Goal: Task Accomplishment & Management: Use online tool/utility

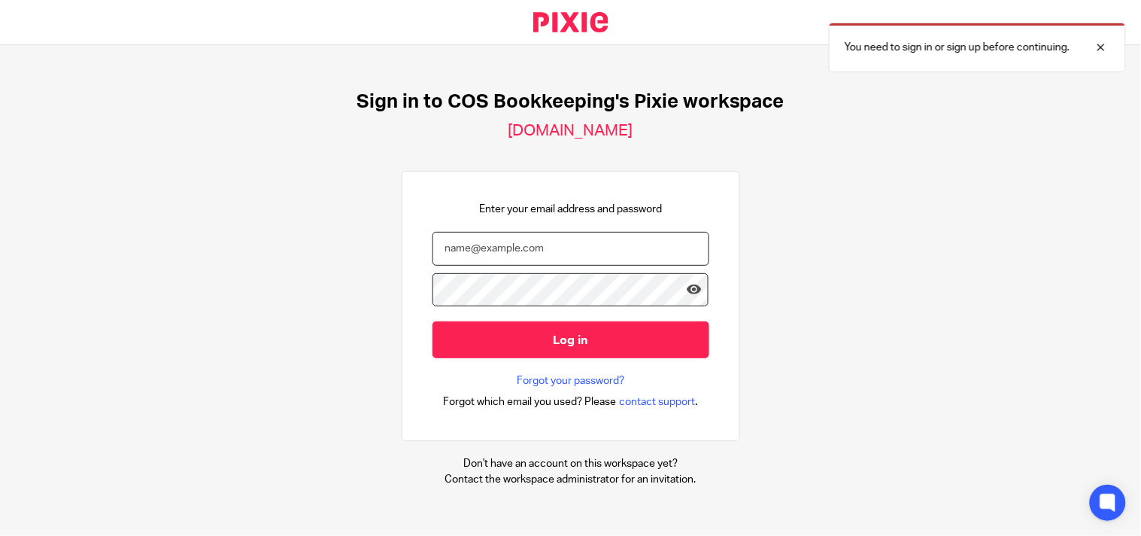
type input "caterina.avanzi@cosbookkeeping.co.uk"
click at [592, 342] on input "Log in" at bounding box center [571, 339] width 277 height 37
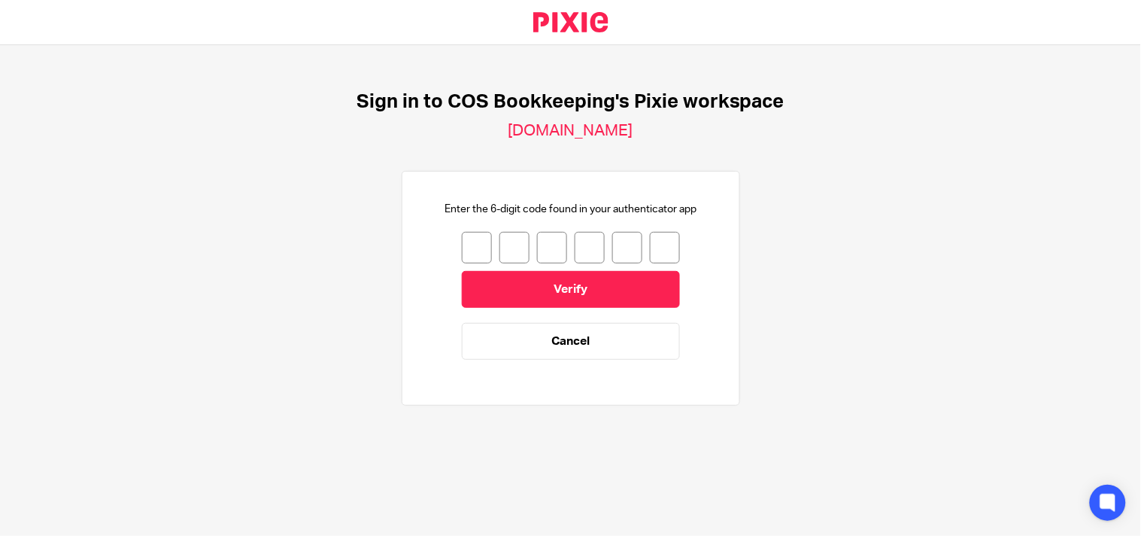
click at [469, 235] on input "number" at bounding box center [477, 248] width 30 height 32
type input "0"
type input "6"
type input "1"
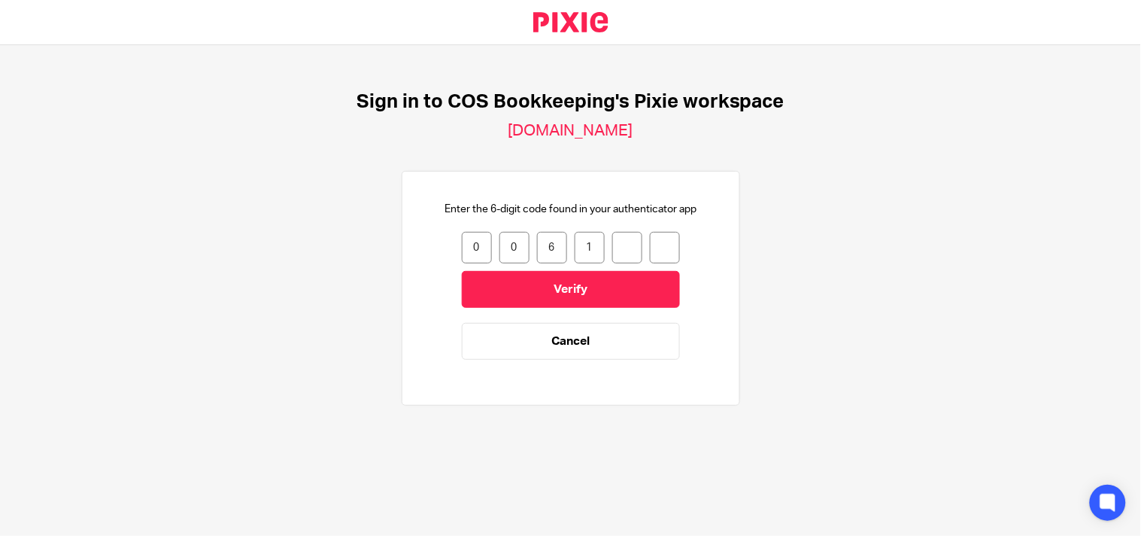
type input "2"
type input "8"
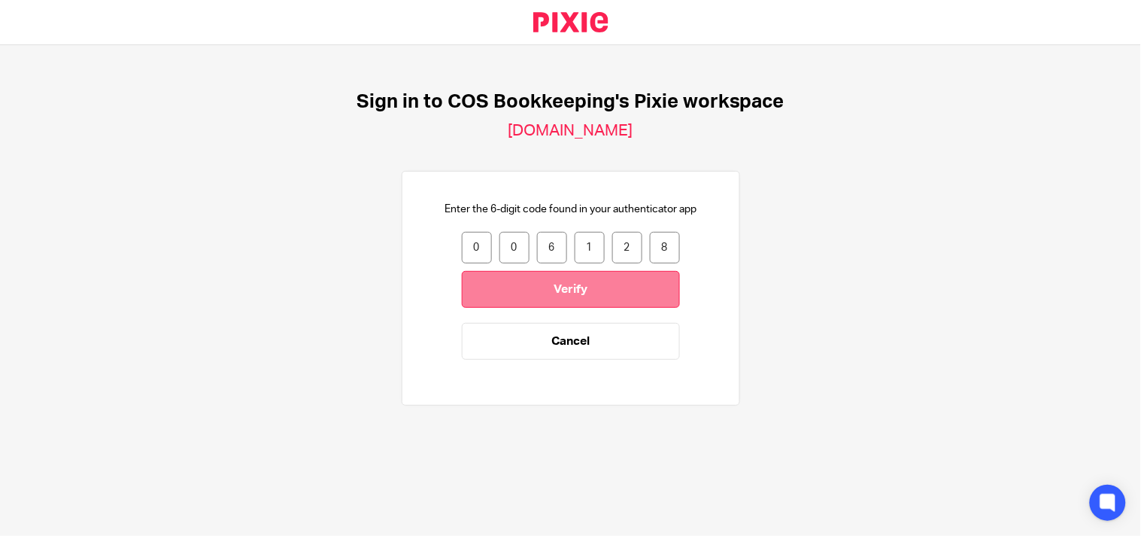
click at [517, 278] on input "Verify" at bounding box center [571, 289] width 218 height 37
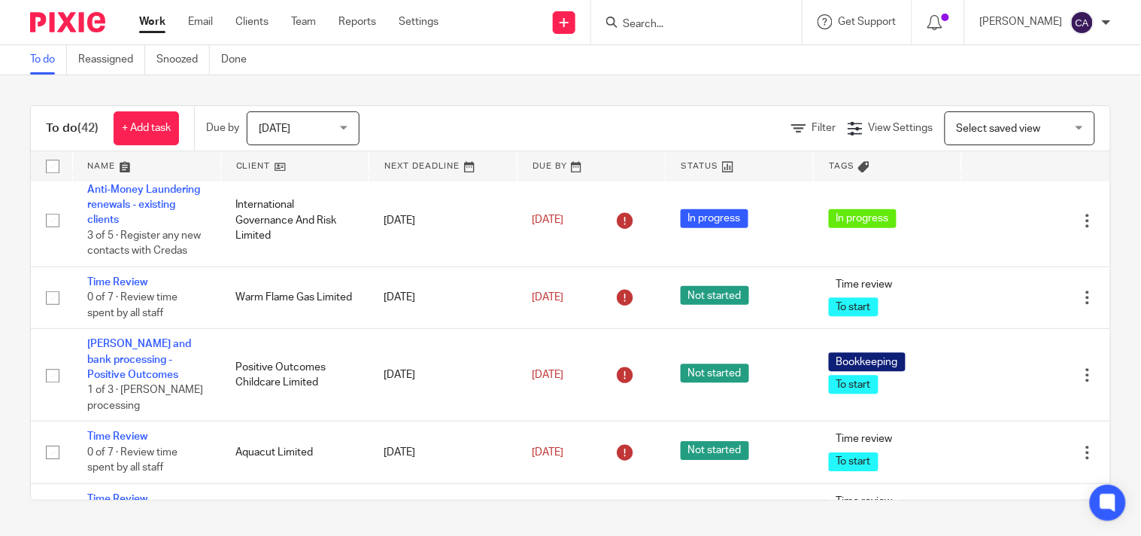
scroll to position [2591, 0]
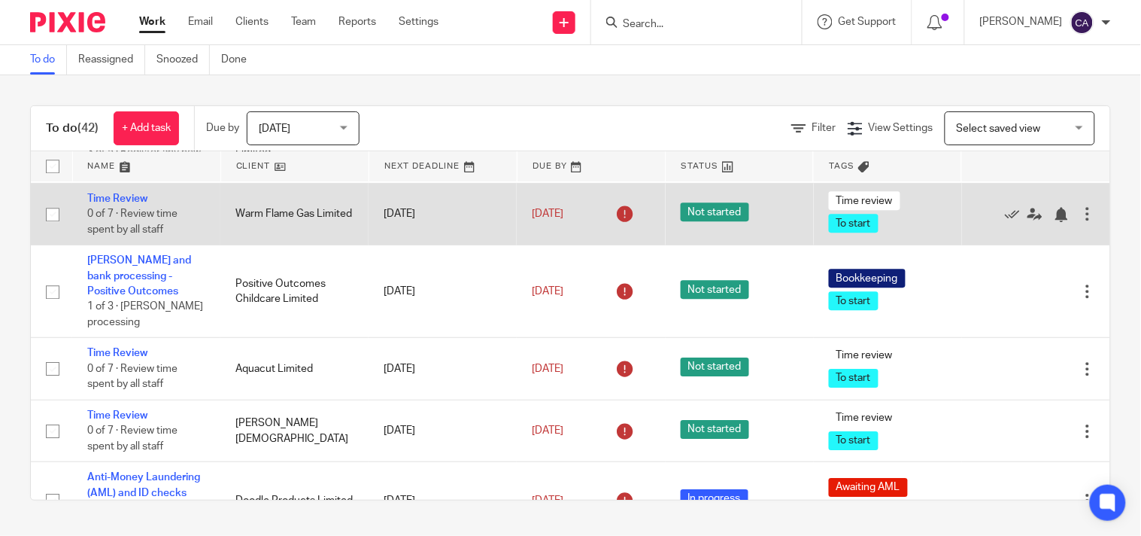
click at [264, 244] on td "Warm Flame Gas Limited" at bounding box center [294, 214] width 148 height 62
click at [132, 244] on td "Time Review 0 of 7 · Review time spent by all staff" at bounding box center [146, 214] width 148 height 62
click at [132, 204] on link "Time Review" at bounding box center [117, 198] width 60 height 11
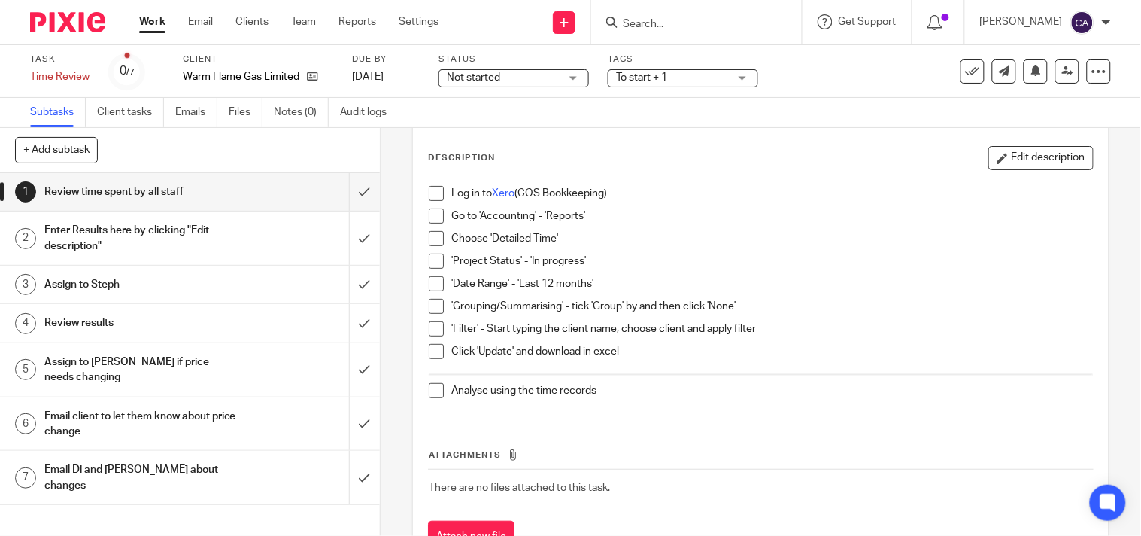
scroll to position [132, 0]
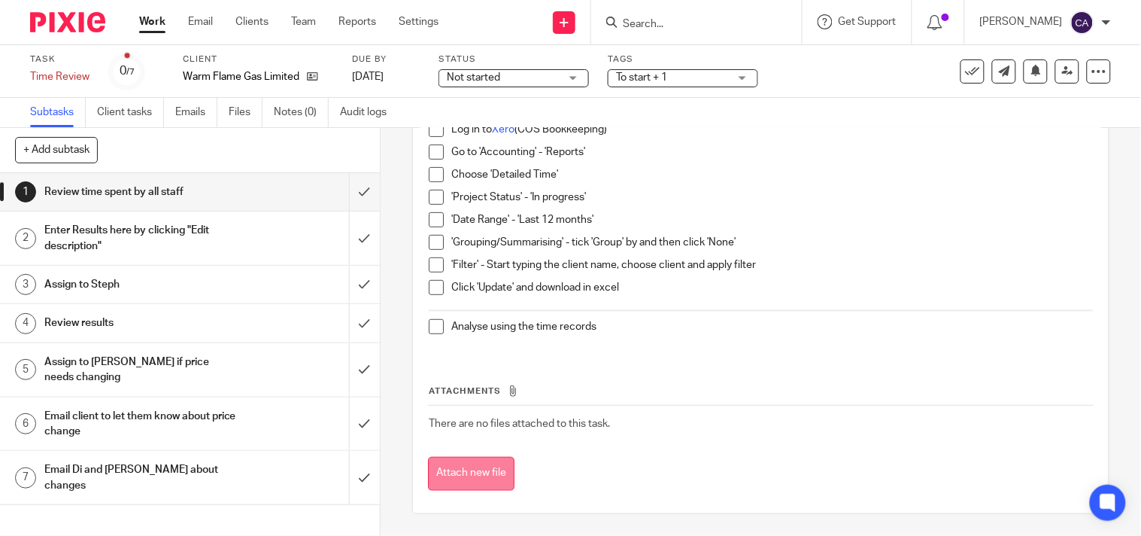
click at [457, 474] on button "Attach new file" at bounding box center [471, 474] width 87 height 34
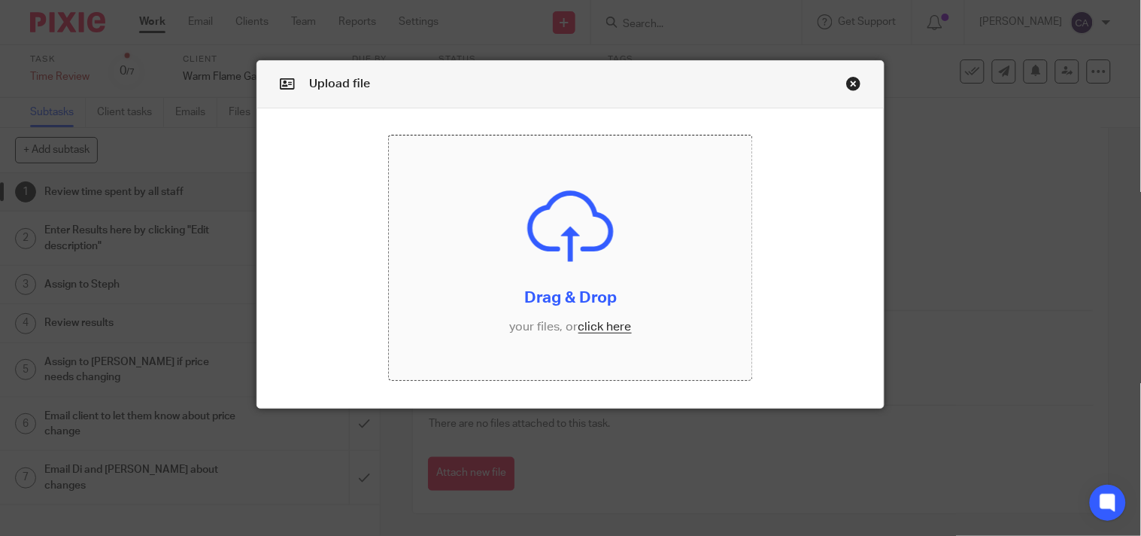
click at [547, 235] on input "file" at bounding box center [571, 257] width 364 height 244
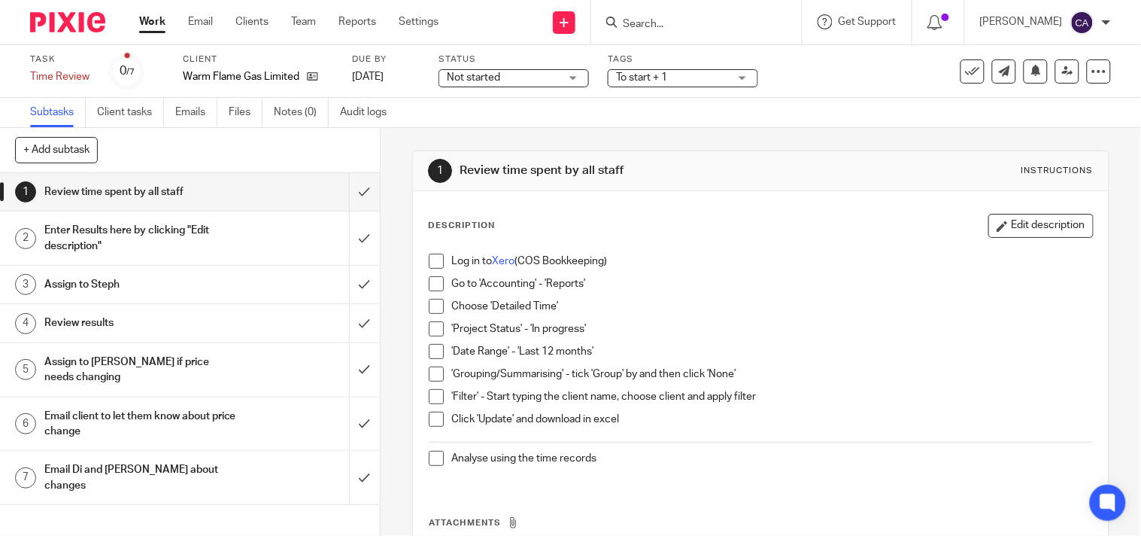
scroll to position [132, 0]
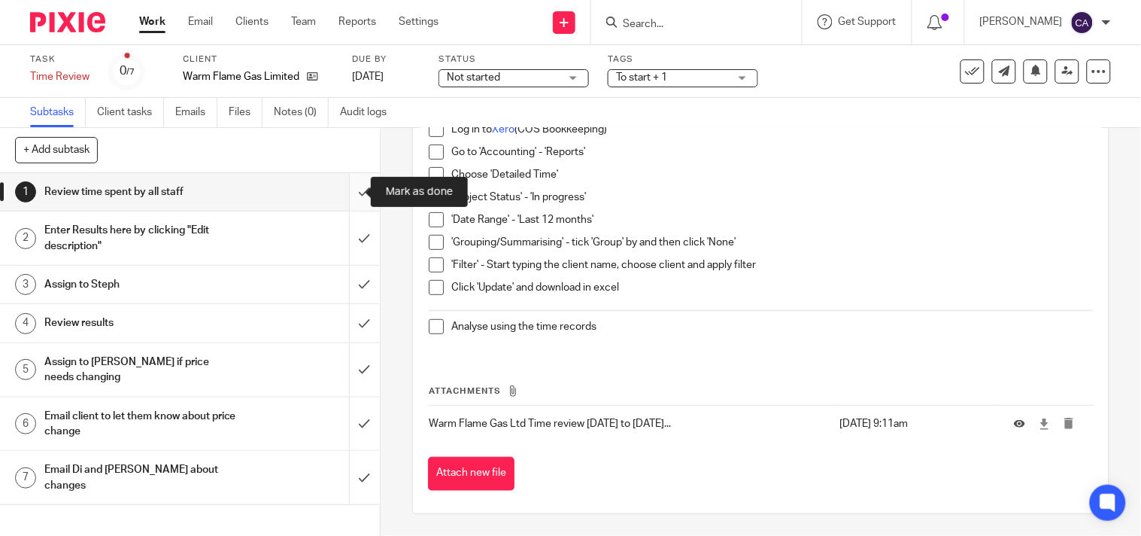
click at [347, 190] on input "submit" at bounding box center [190, 192] width 380 height 38
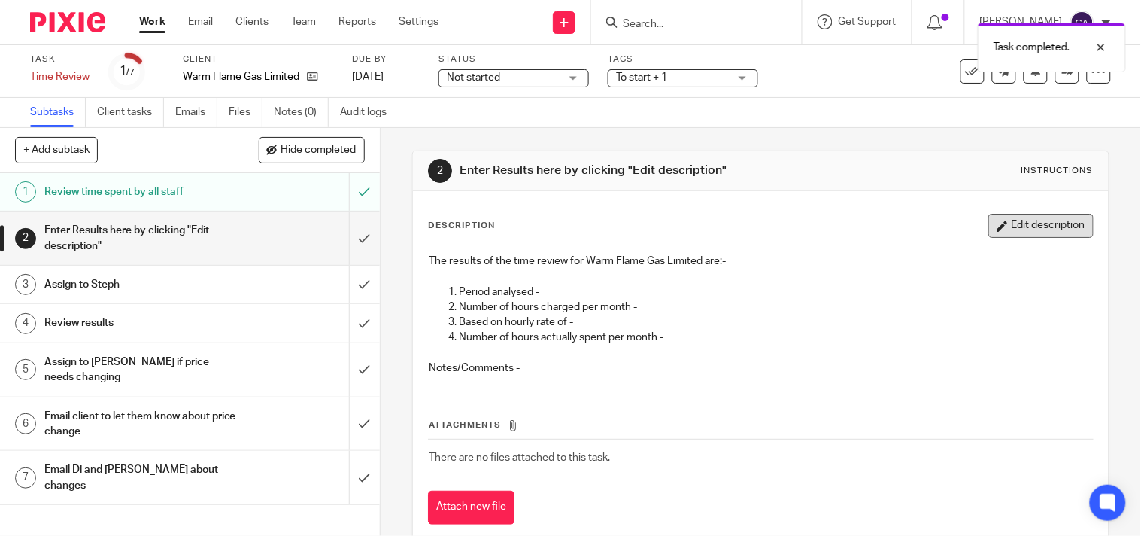
click at [1035, 231] on button "Edit description" at bounding box center [1040, 226] width 105 height 24
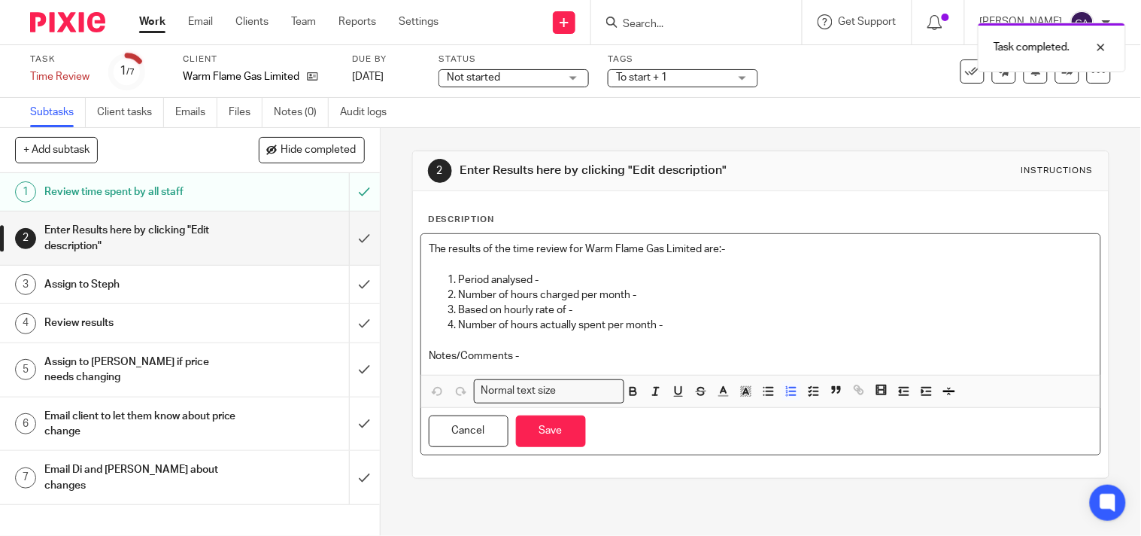
click at [600, 288] on p "Number of hours charged per month -" at bounding box center [776, 294] width 634 height 15
click at [594, 281] on p "Period analysed -" at bounding box center [776, 279] width 634 height 15
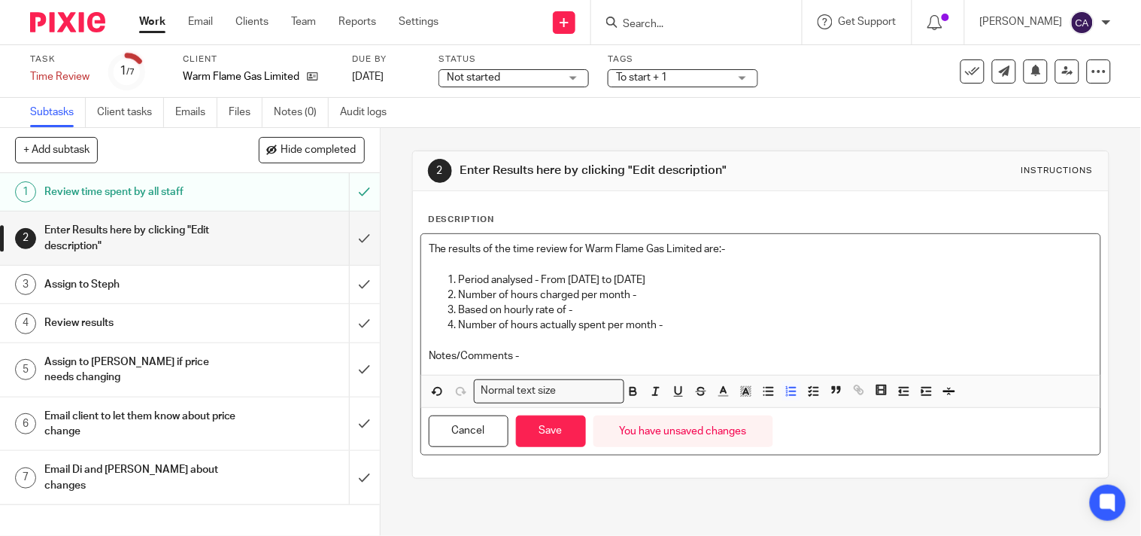
click at [688, 299] on p "Number of hours charged per month -" at bounding box center [776, 294] width 634 height 15
click at [603, 307] on p "Based on hourly rate of -" at bounding box center [776, 309] width 634 height 15
click at [682, 317] on p "Number of hours actually spent per month -" at bounding box center [776, 324] width 634 height 15
click at [615, 355] on p "Notes/Comments -" at bounding box center [761, 355] width 664 height 15
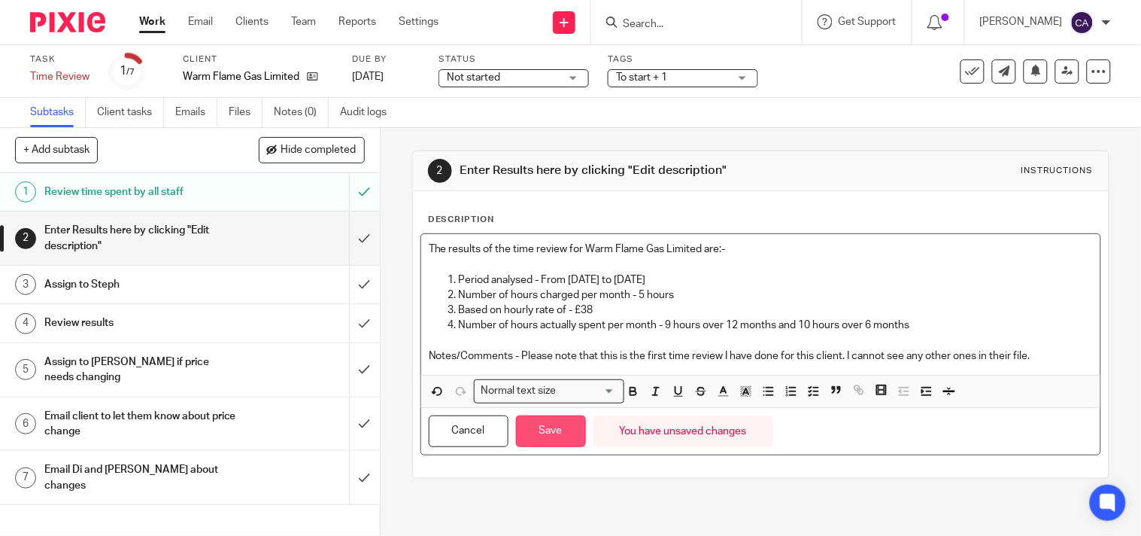
click at [552, 437] on button "Save" at bounding box center [551, 431] width 70 height 32
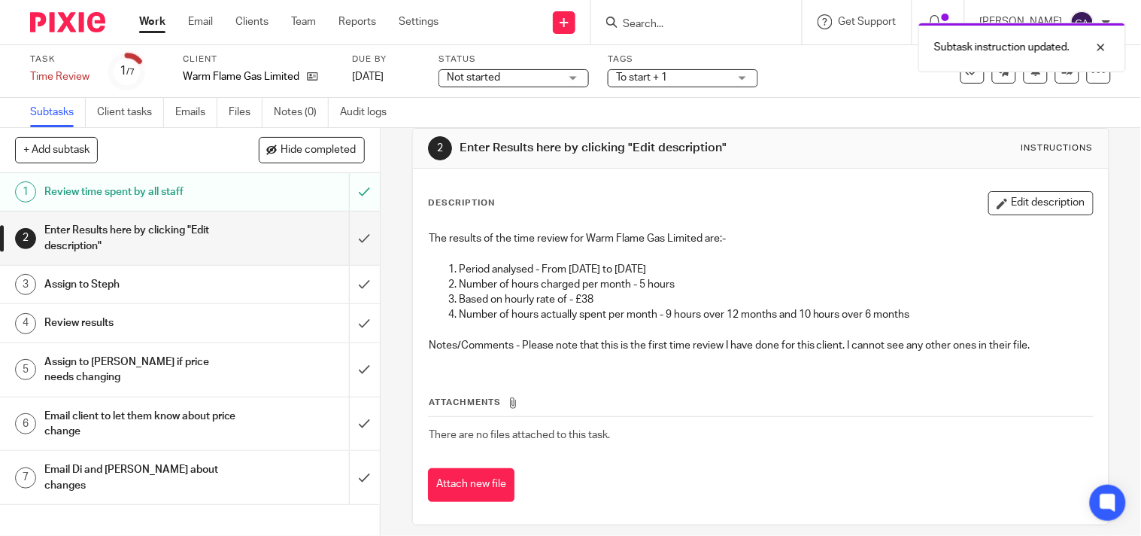
scroll to position [34, 0]
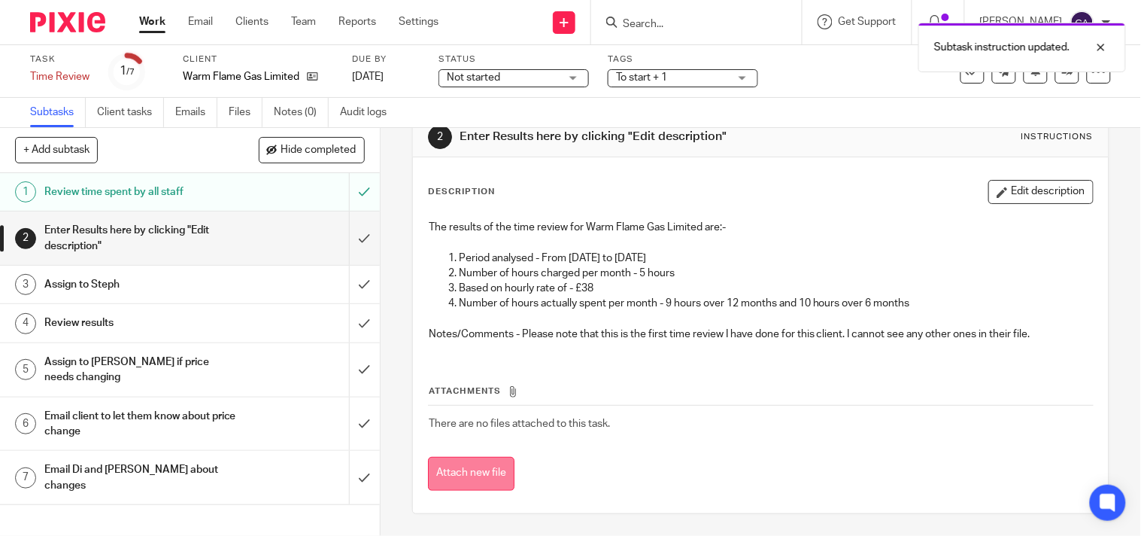
click at [484, 471] on button "Attach new file" at bounding box center [471, 474] width 87 height 34
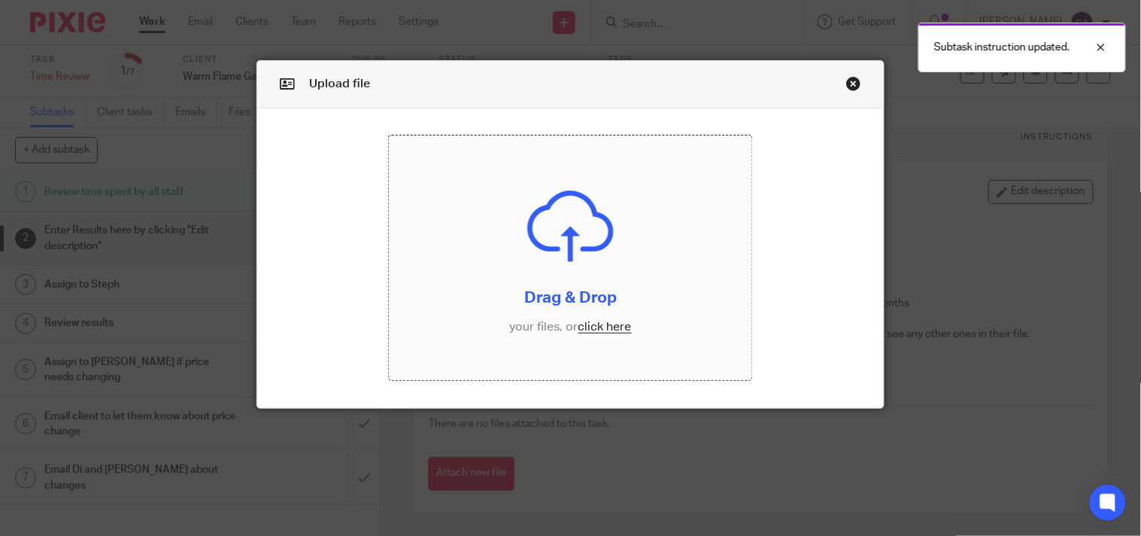
click at [545, 233] on input "file" at bounding box center [571, 257] width 364 height 244
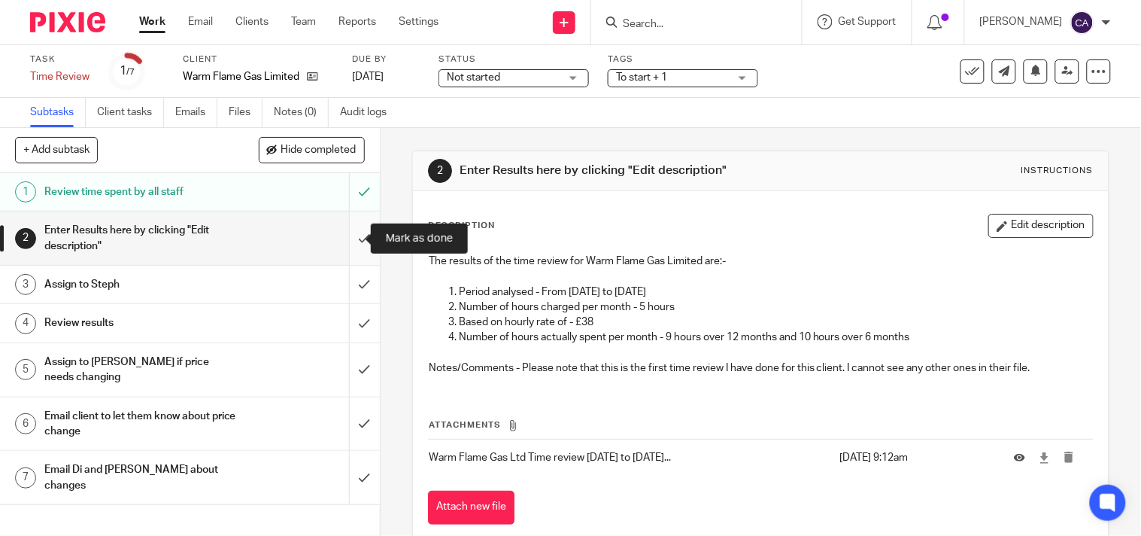
click at [348, 233] on input "submit" at bounding box center [190, 237] width 380 height 53
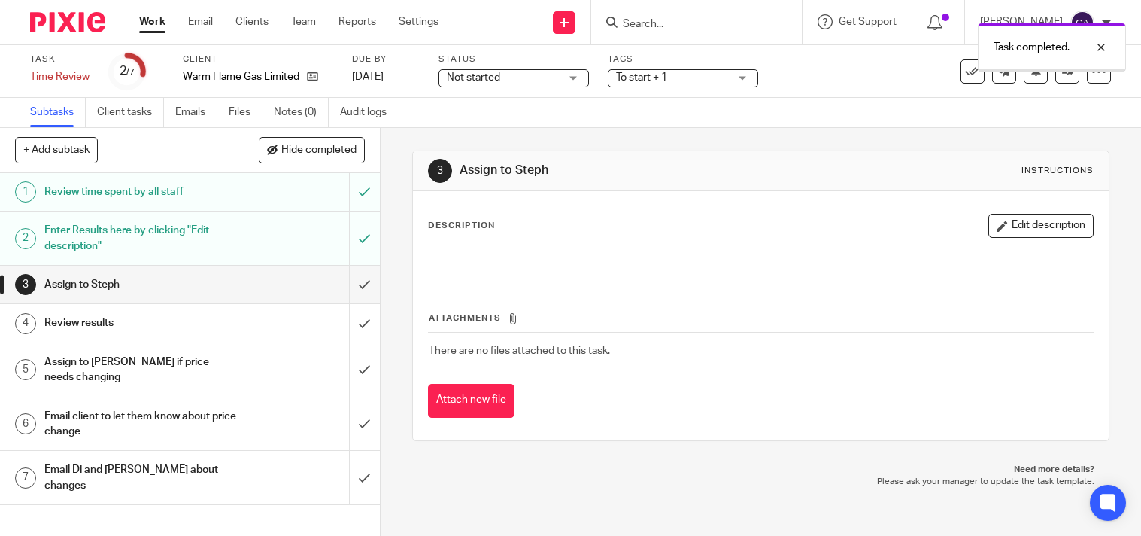
click at [264, 192] on div "Review time spent by all staff" at bounding box center [189, 192] width 290 height 23
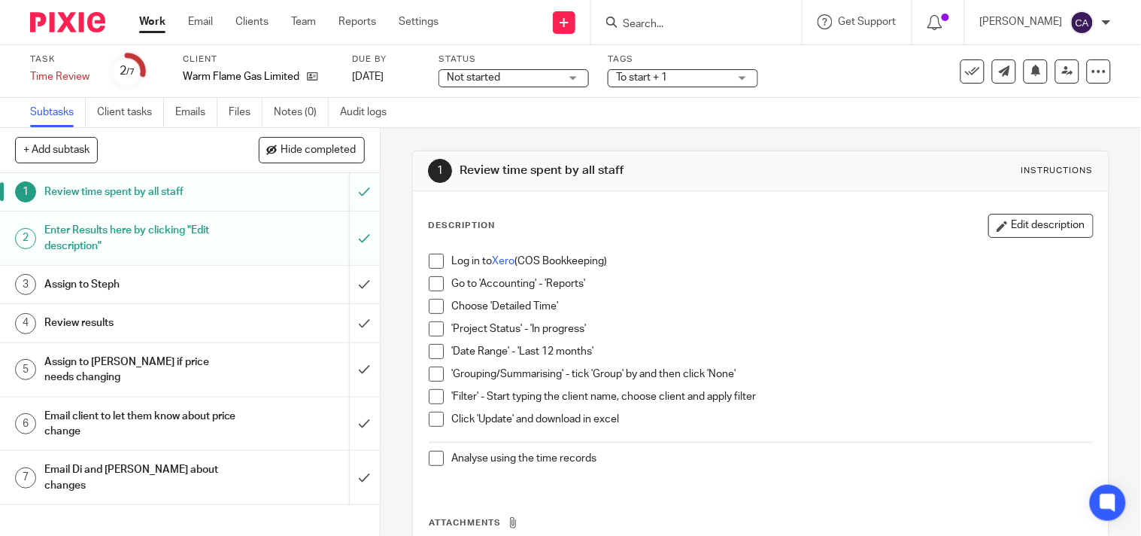
scroll to position [132, 0]
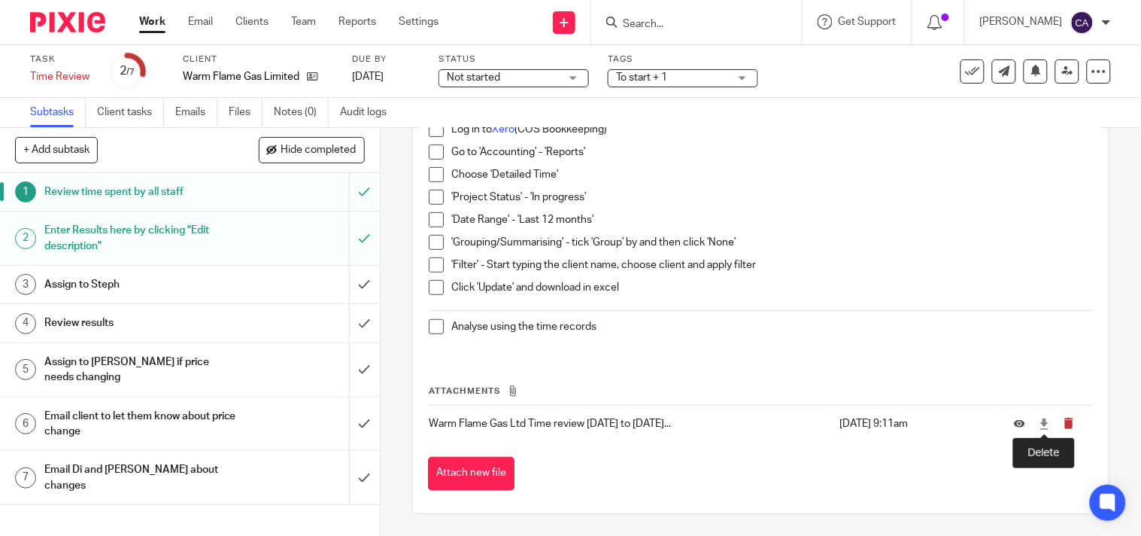
click at [1064, 421] on icon "submit" at bounding box center [1069, 423] width 11 height 11
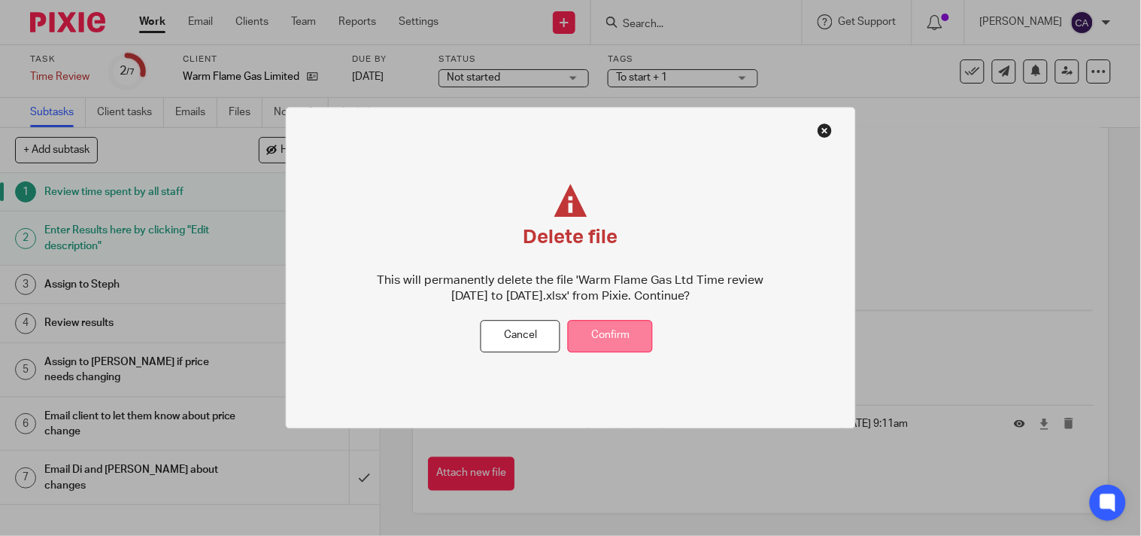
click at [598, 327] on button "Confirm" at bounding box center [610, 336] width 85 height 32
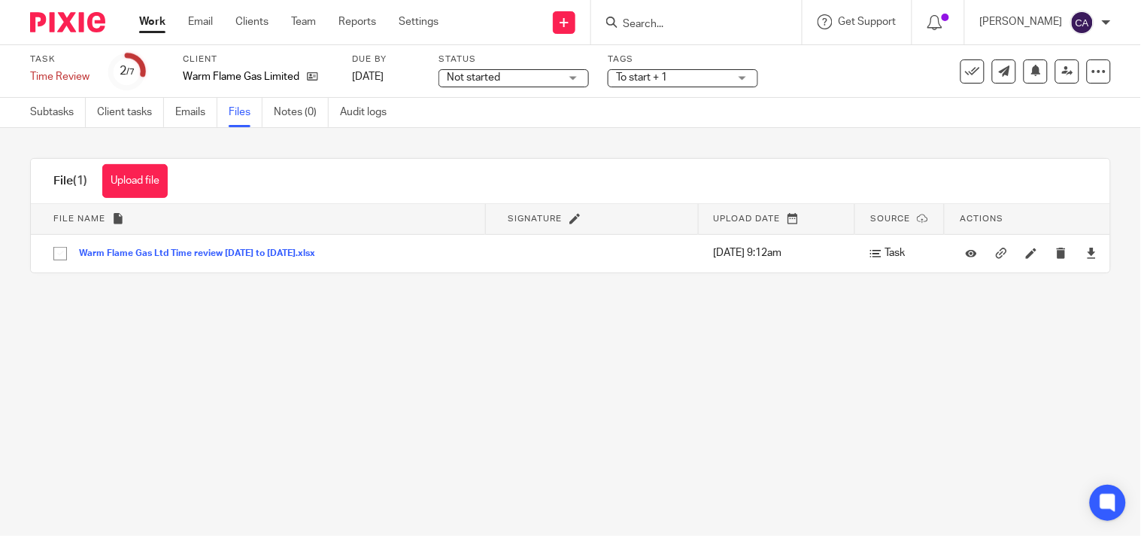
click at [153, 21] on link "Work" at bounding box center [152, 21] width 26 height 15
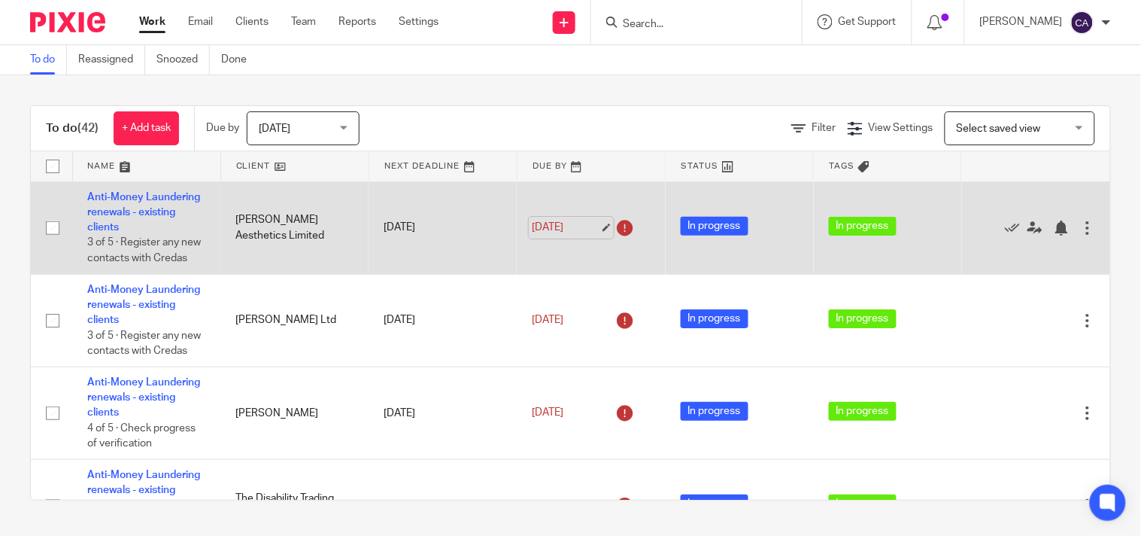
scroll to position [2666, 0]
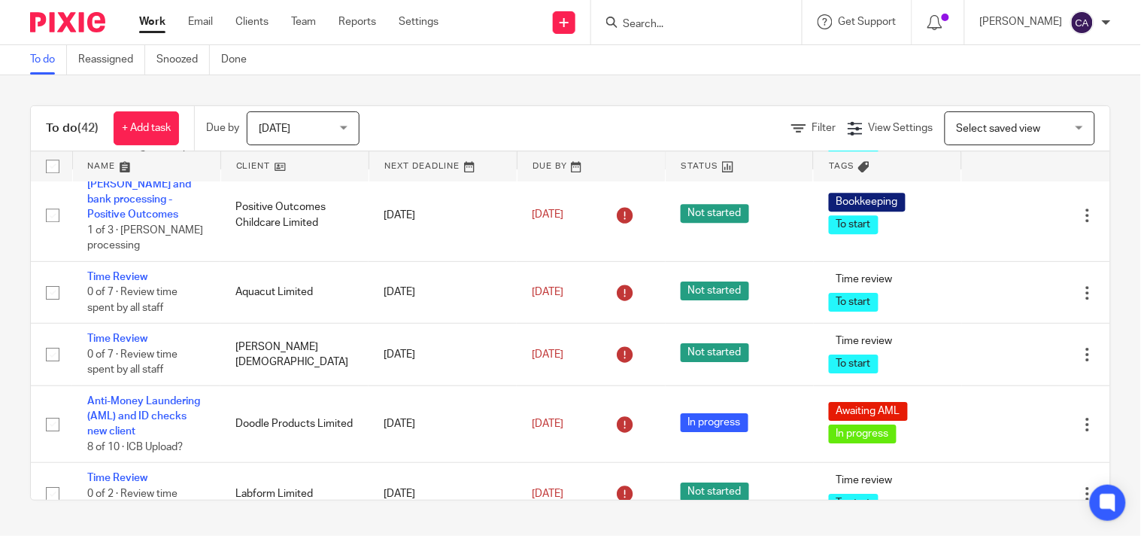
click at [103, 135] on link "Time Review" at bounding box center [117, 130] width 60 height 11
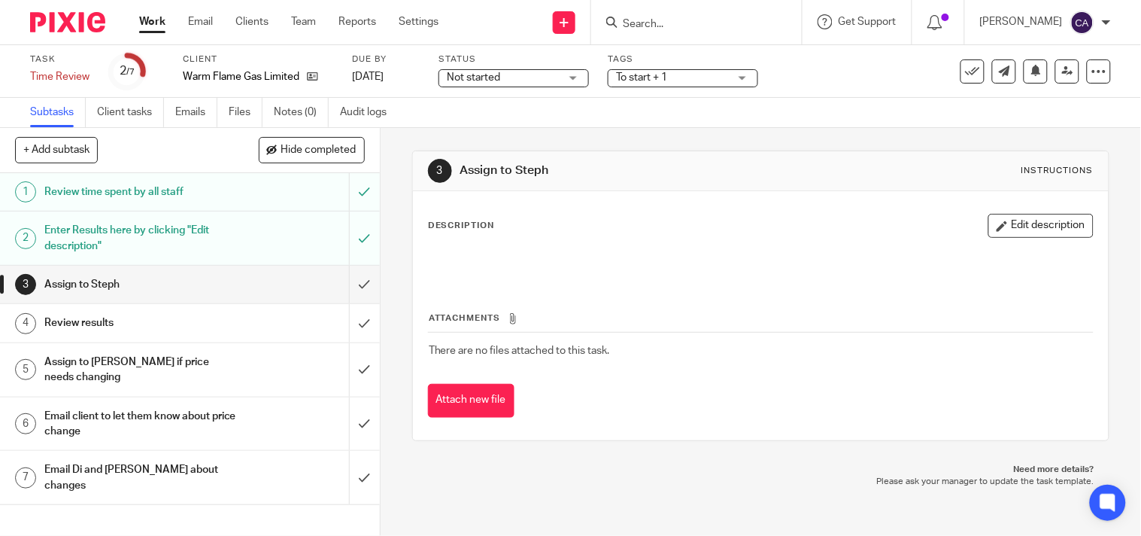
click at [284, 229] on div "Enter Results here by clicking "Edit description"" at bounding box center [189, 238] width 290 height 38
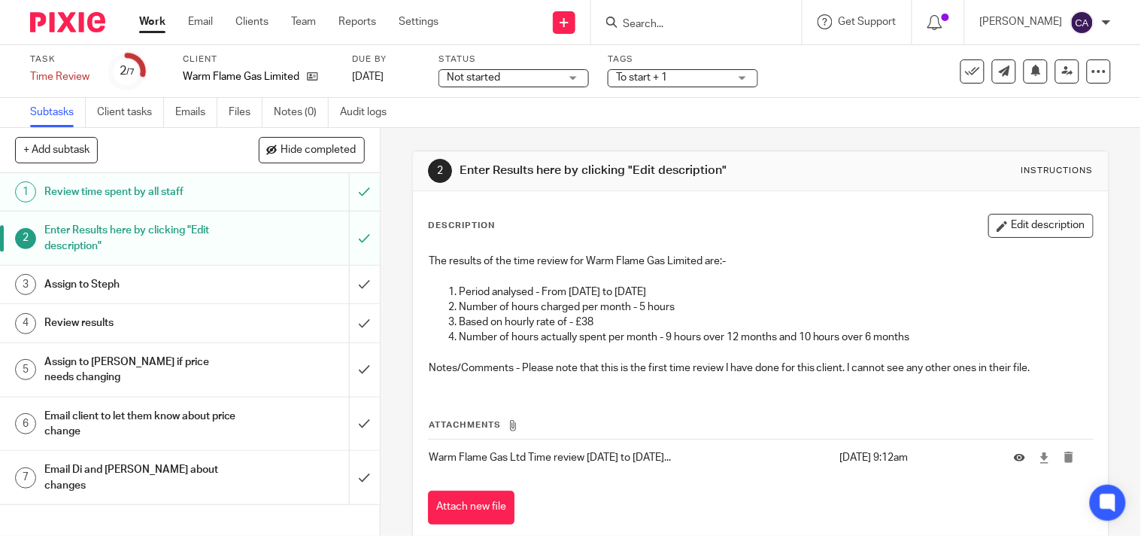
click at [261, 287] on div "Assign to Steph" at bounding box center [189, 284] width 290 height 23
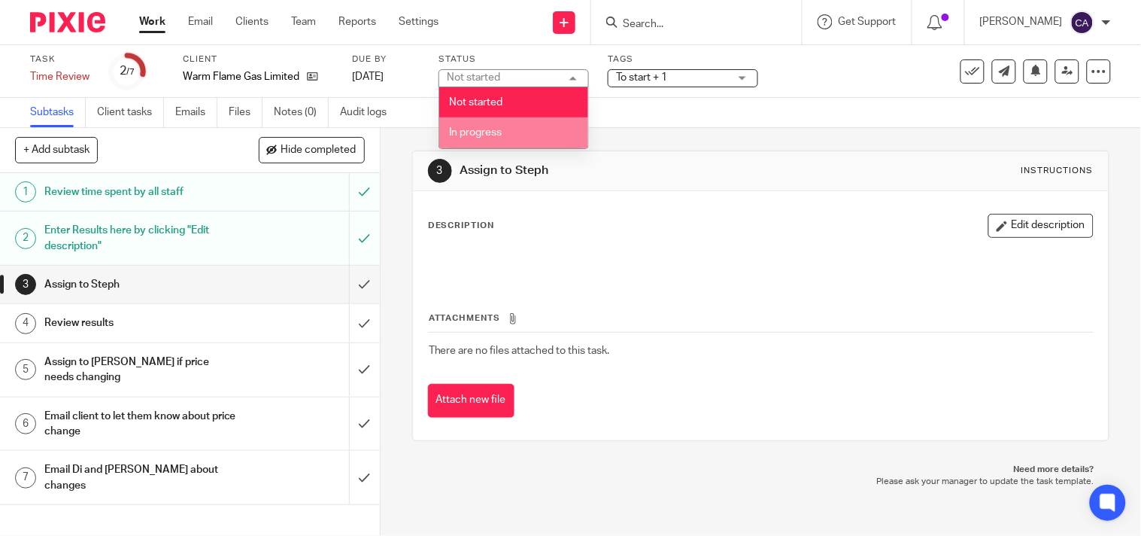
click at [486, 134] on span "In progress" at bounding box center [475, 132] width 53 height 11
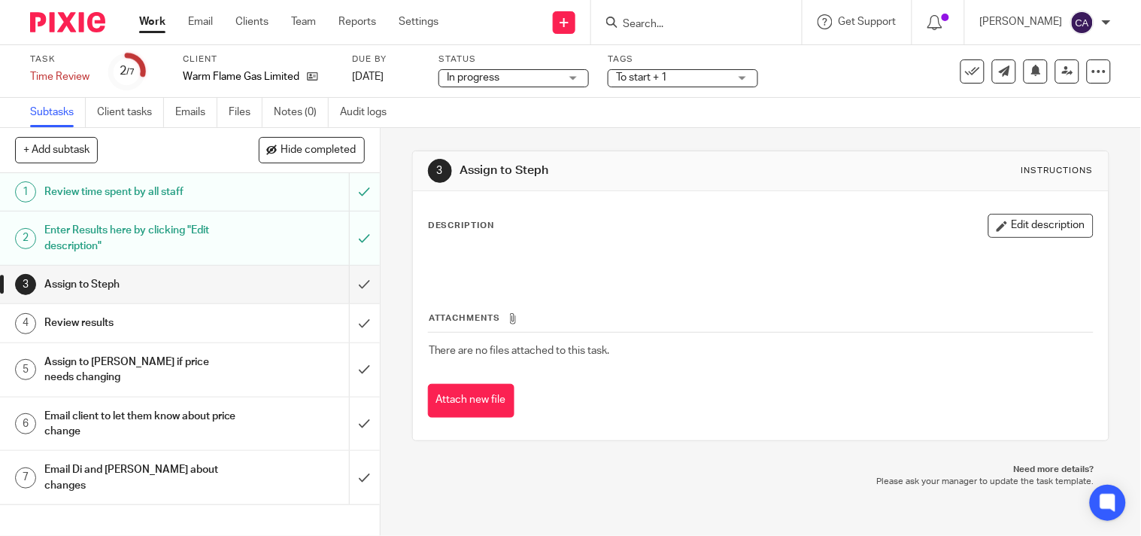
click at [650, 81] on span "To start + 1" at bounding box center [641, 77] width 51 height 11
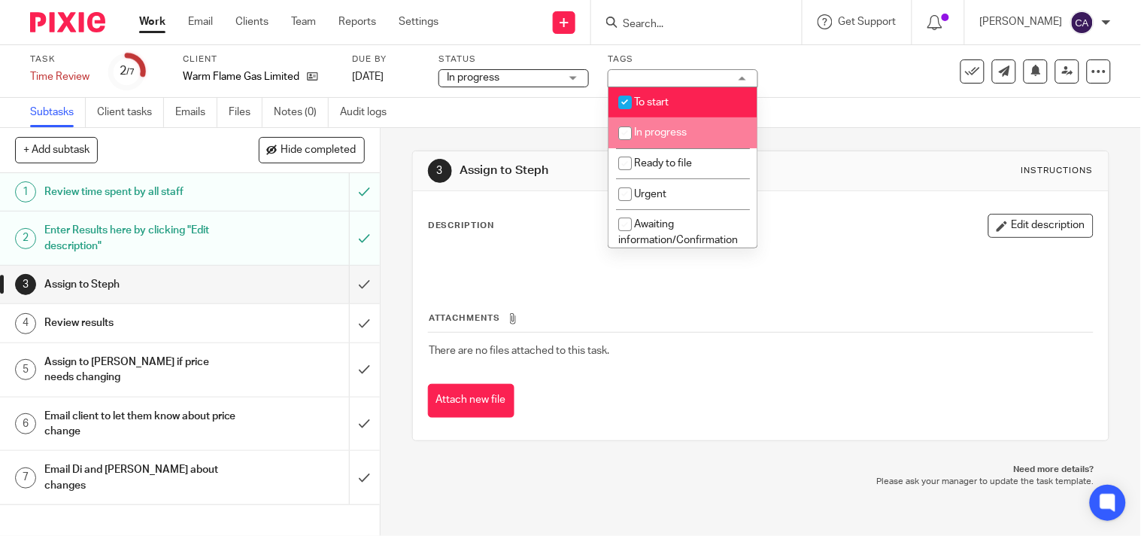
click at [648, 131] on span "In progress" at bounding box center [660, 132] width 53 height 11
checkbox input "true"
click at [649, 91] on li "To start" at bounding box center [683, 102] width 149 height 31
checkbox input "false"
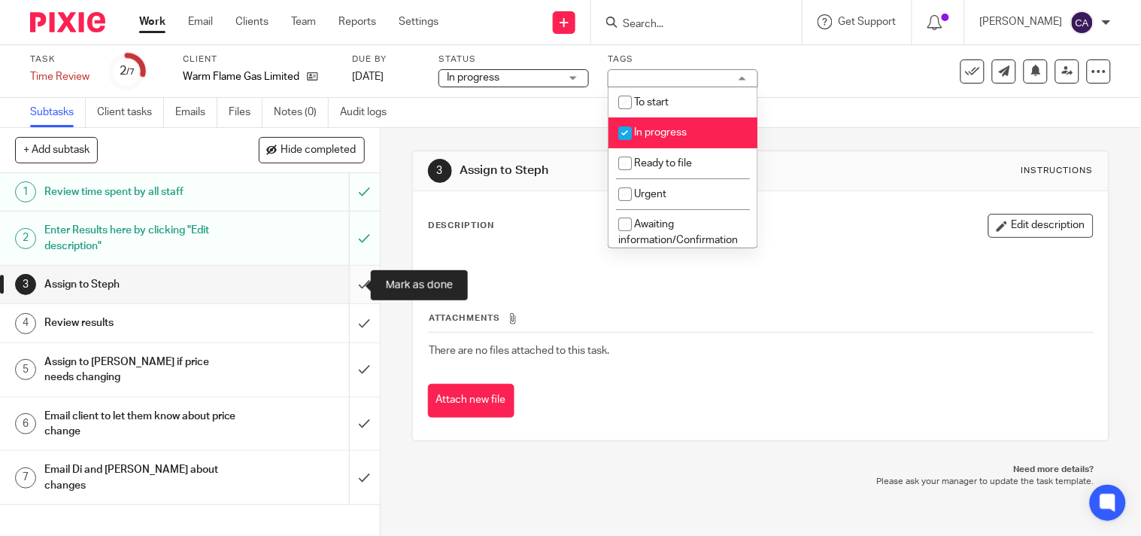
click at [350, 282] on input "submit" at bounding box center [190, 285] width 380 height 38
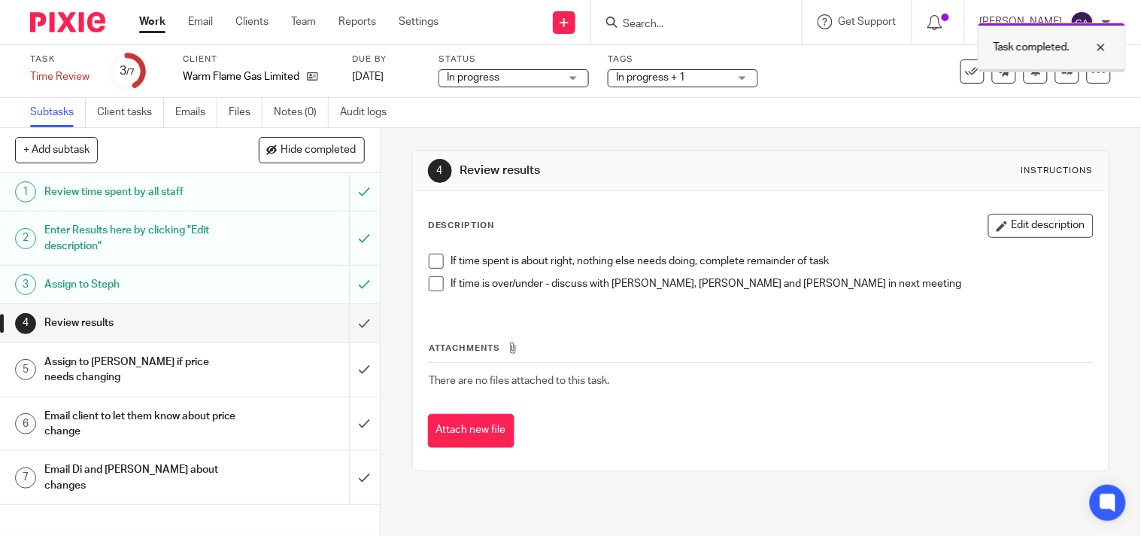
click at [1054, 65] on div "Task completed." at bounding box center [1052, 48] width 148 height 50
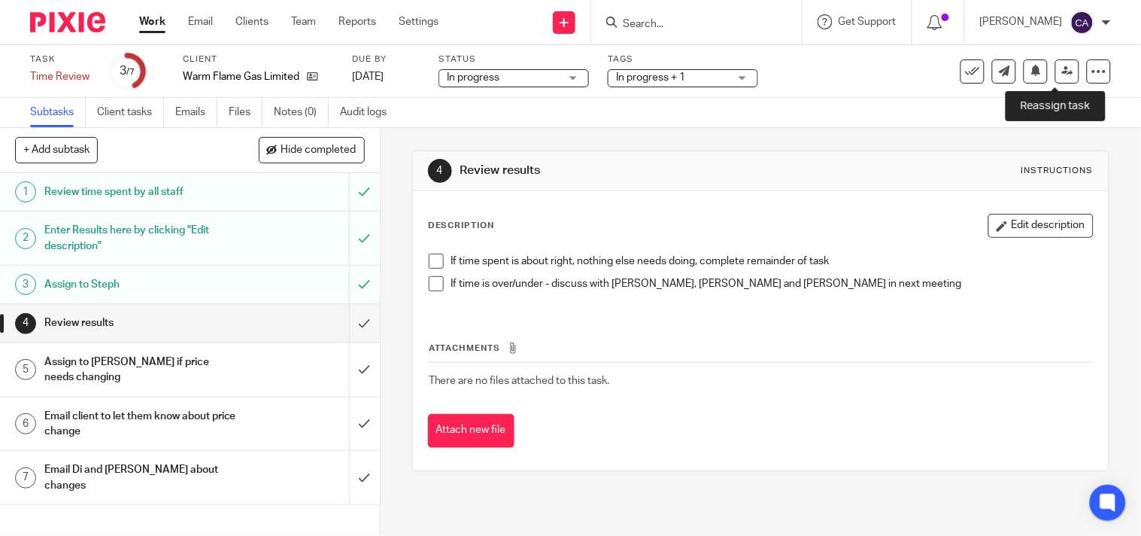
click at [1062, 65] on icon at bounding box center [1067, 70] width 11 height 11
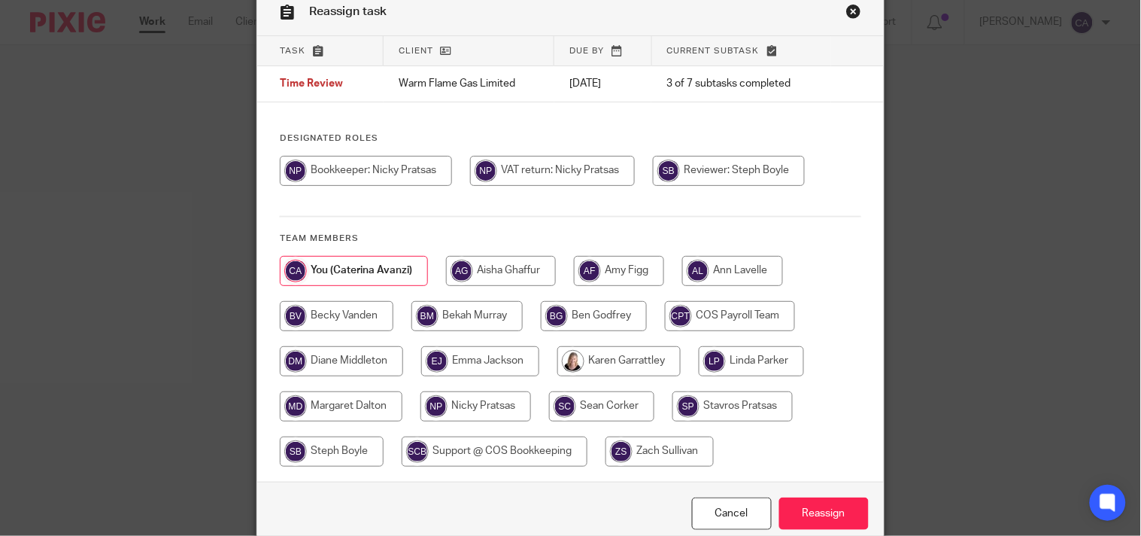
scroll to position [143, 0]
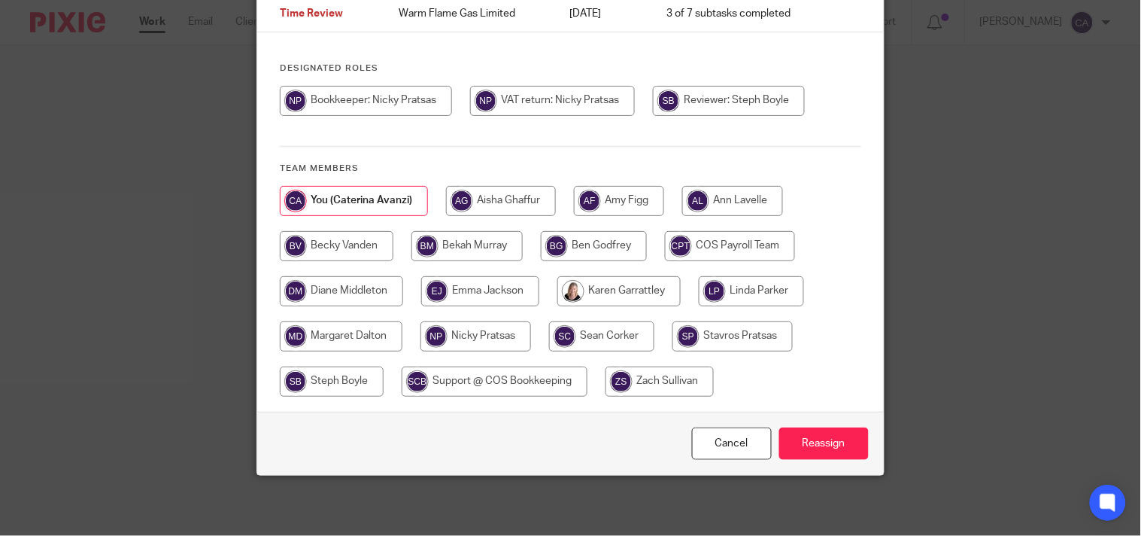
click at [332, 369] on input "radio" at bounding box center [332, 381] width 104 height 30
radio input "true"
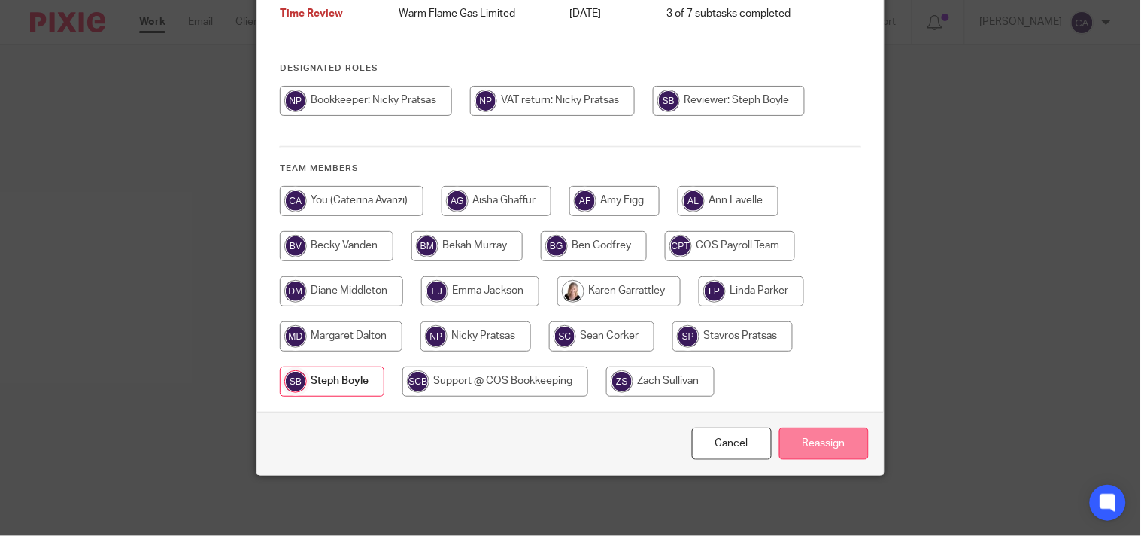
click at [831, 440] on input "Reassign" at bounding box center [824, 443] width 90 height 32
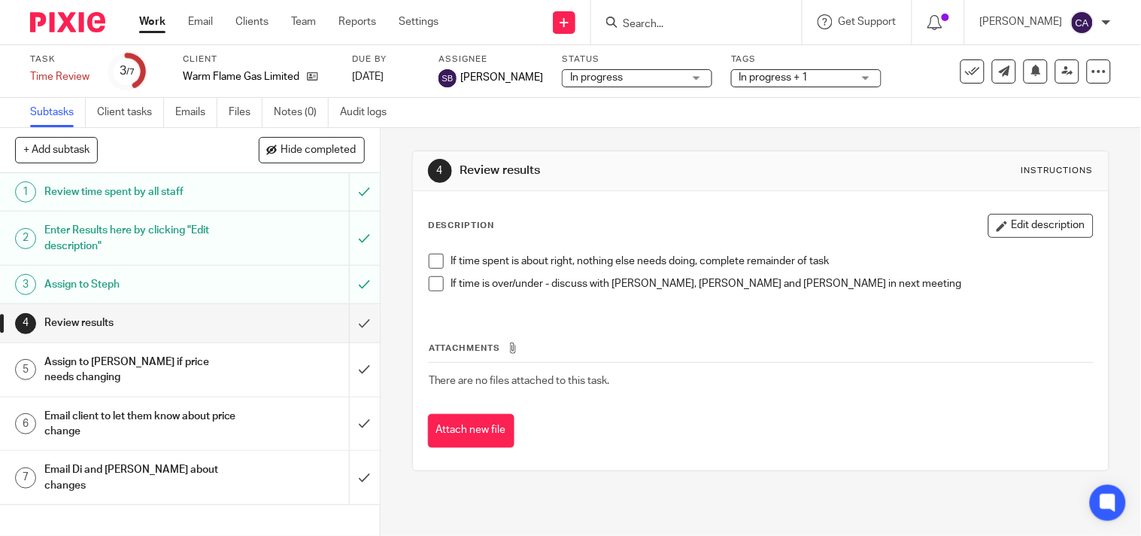
click at [149, 20] on link "Work" at bounding box center [152, 21] width 26 height 15
